Goal: Transaction & Acquisition: Purchase product/service

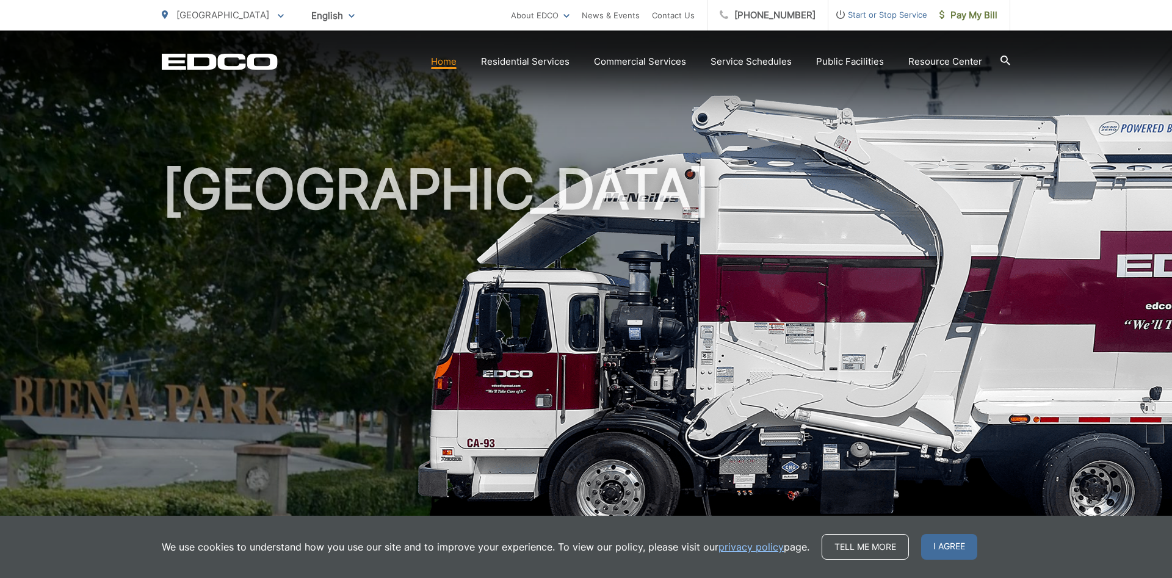
click at [443, 61] on link "Home" at bounding box center [444, 61] width 26 height 15
click at [943, 13] on span "Pay My Bill" at bounding box center [969, 15] width 58 height 15
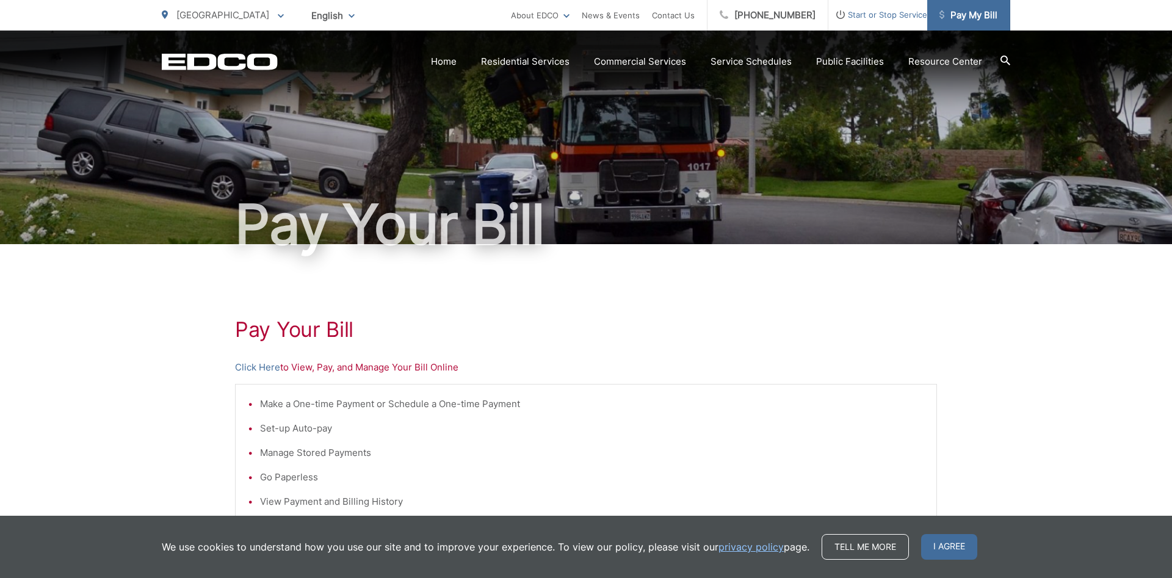
click at [940, 16] on icon at bounding box center [942, 14] width 5 height 9
click at [254, 364] on link "Click Here" at bounding box center [257, 367] width 45 height 15
